Goal: Communication & Community: Answer question/provide support

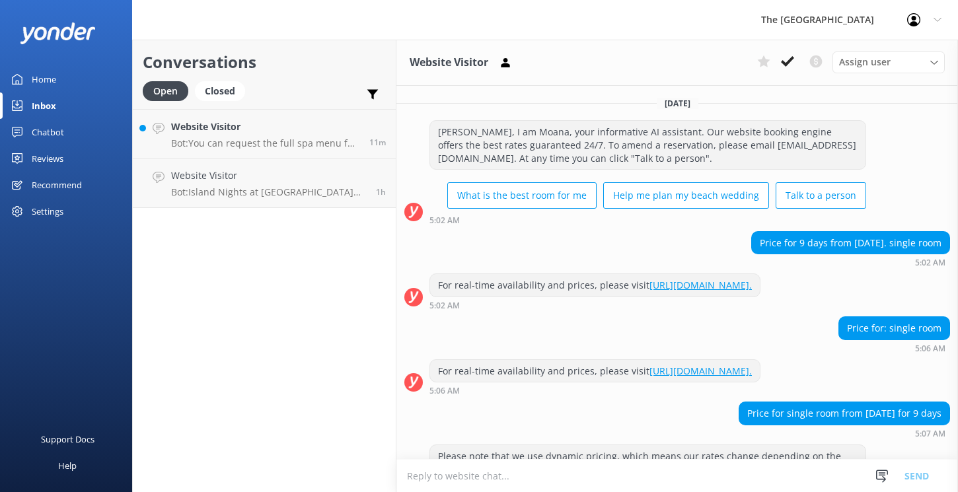
scroll to position [881, 0]
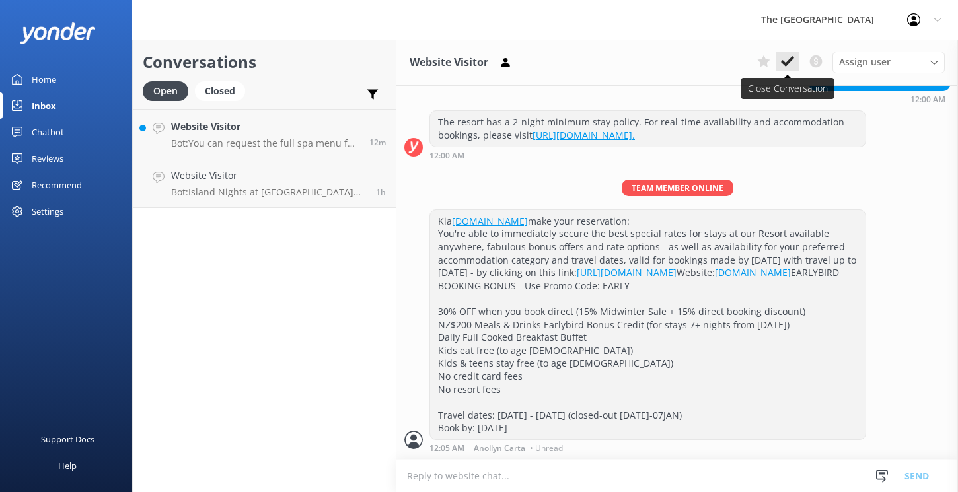
click at [794, 60] on icon at bounding box center [787, 61] width 13 height 13
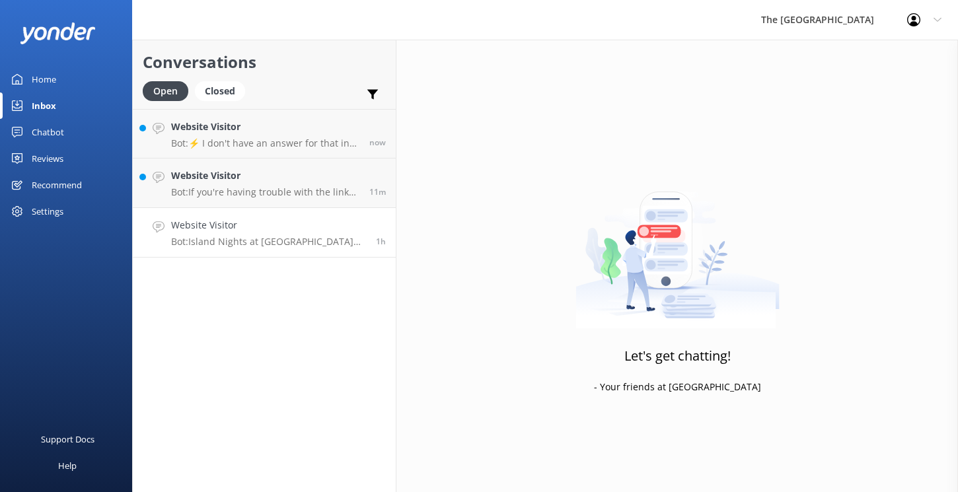
click at [263, 247] on p "Bot: Island Nights at [GEOGRAPHIC_DATA] occur every [DATE] from 6.30-9pm. Enjoy…" at bounding box center [268, 242] width 195 height 12
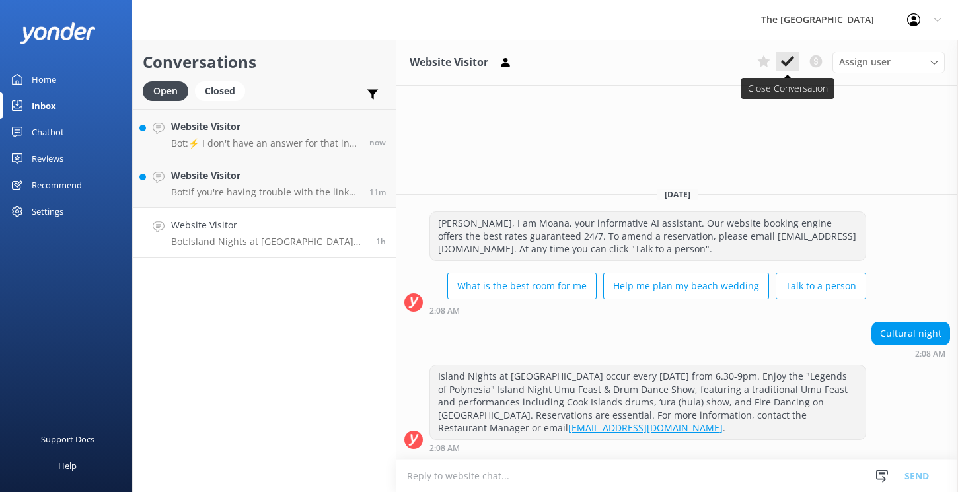
click at [789, 59] on icon at bounding box center [787, 61] width 13 height 13
